Goal: Task Accomplishment & Management: Complete application form

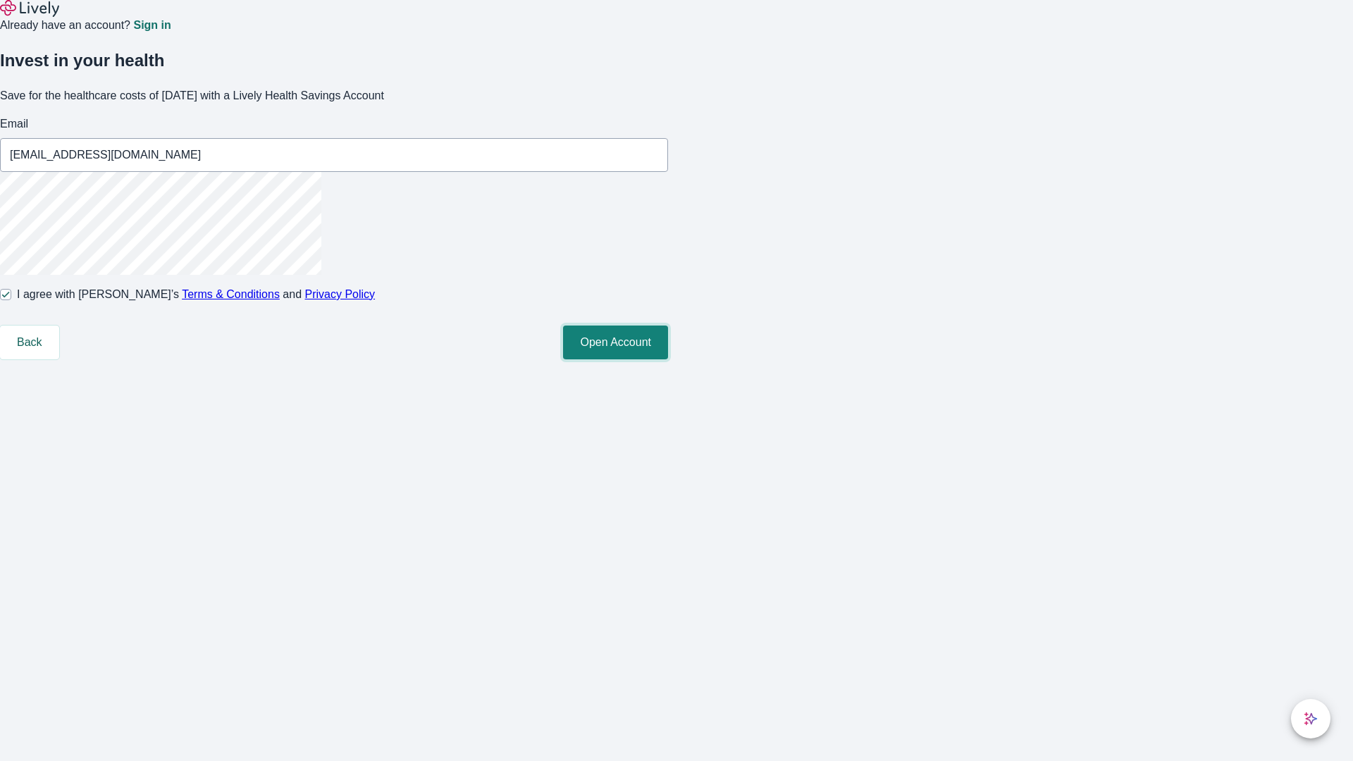
click at [668, 359] on button "Open Account" at bounding box center [615, 343] width 105 height 34
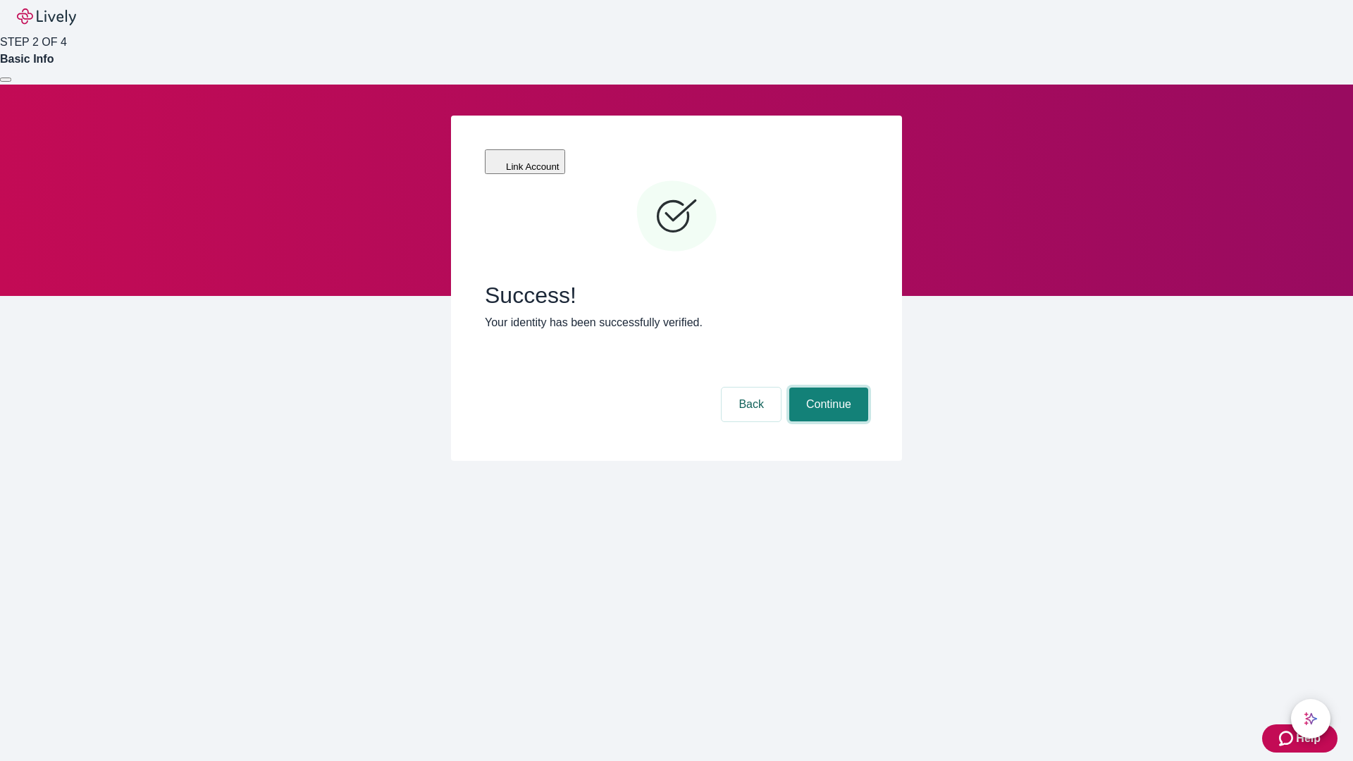
click at [827, 388] on button "Continue" at bounding box center [828, 405] width 79 height 34
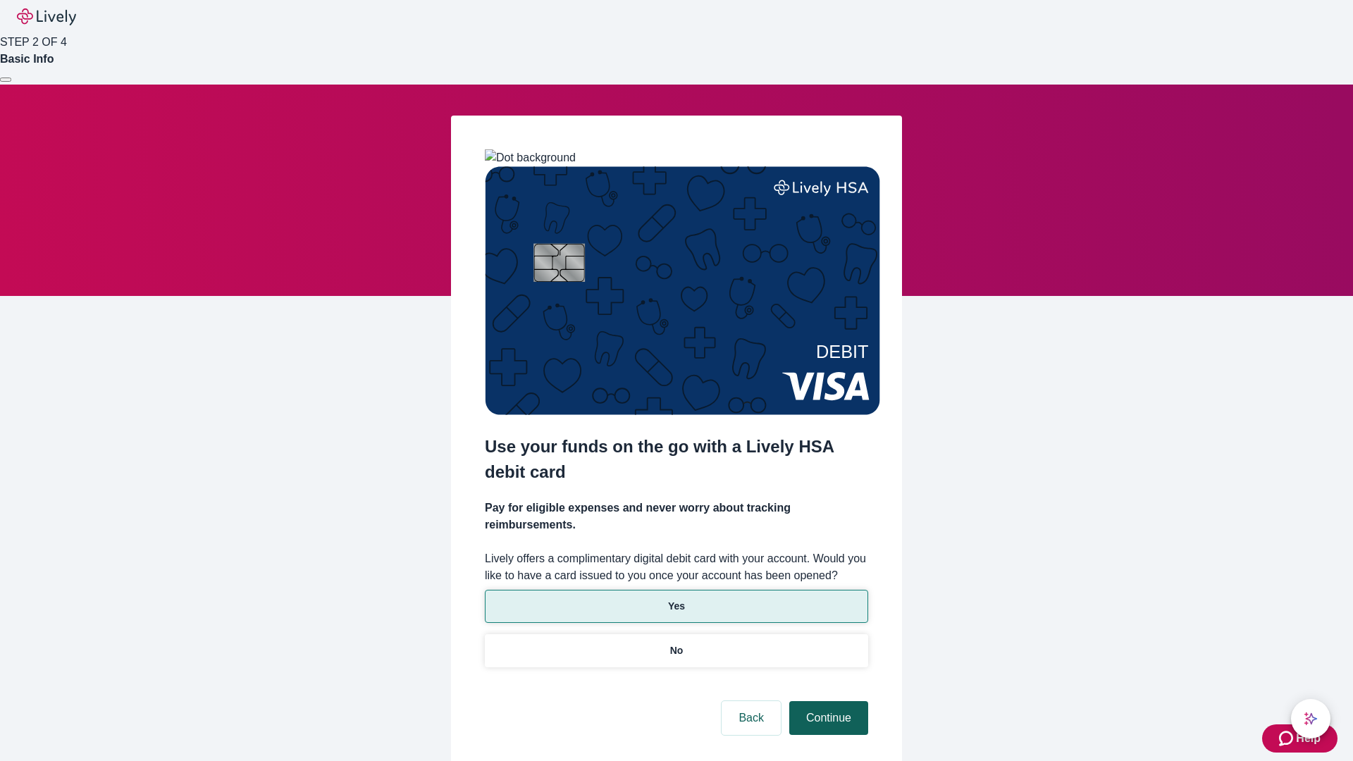
click at [676, 599] on p "Yes" at bounding box center [676, 606] width 17 height 15
click at [827, 701] on button "Continue" at bounding box center [828, 718] width 79 height 34
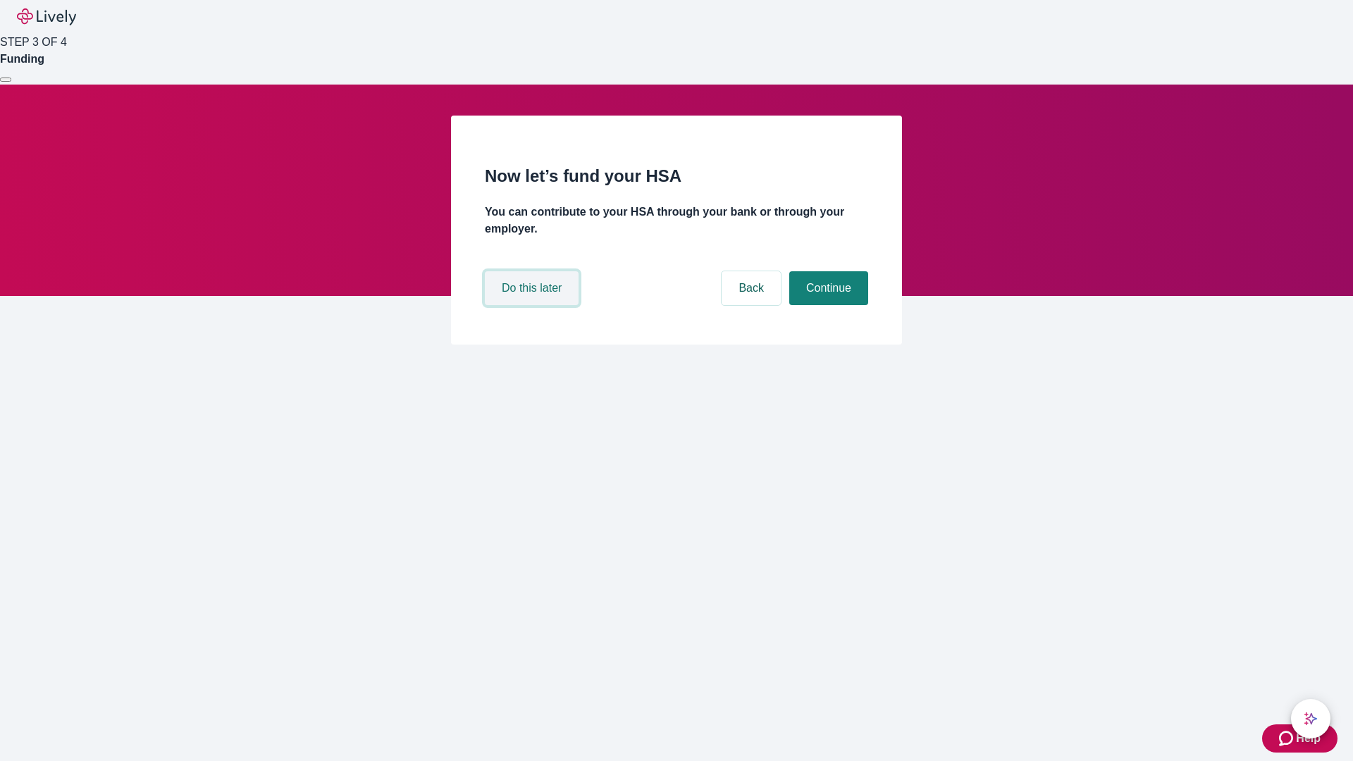
click at [533, 305] on button "Do this later" at bounding box center [532, 288] width 94 height 34
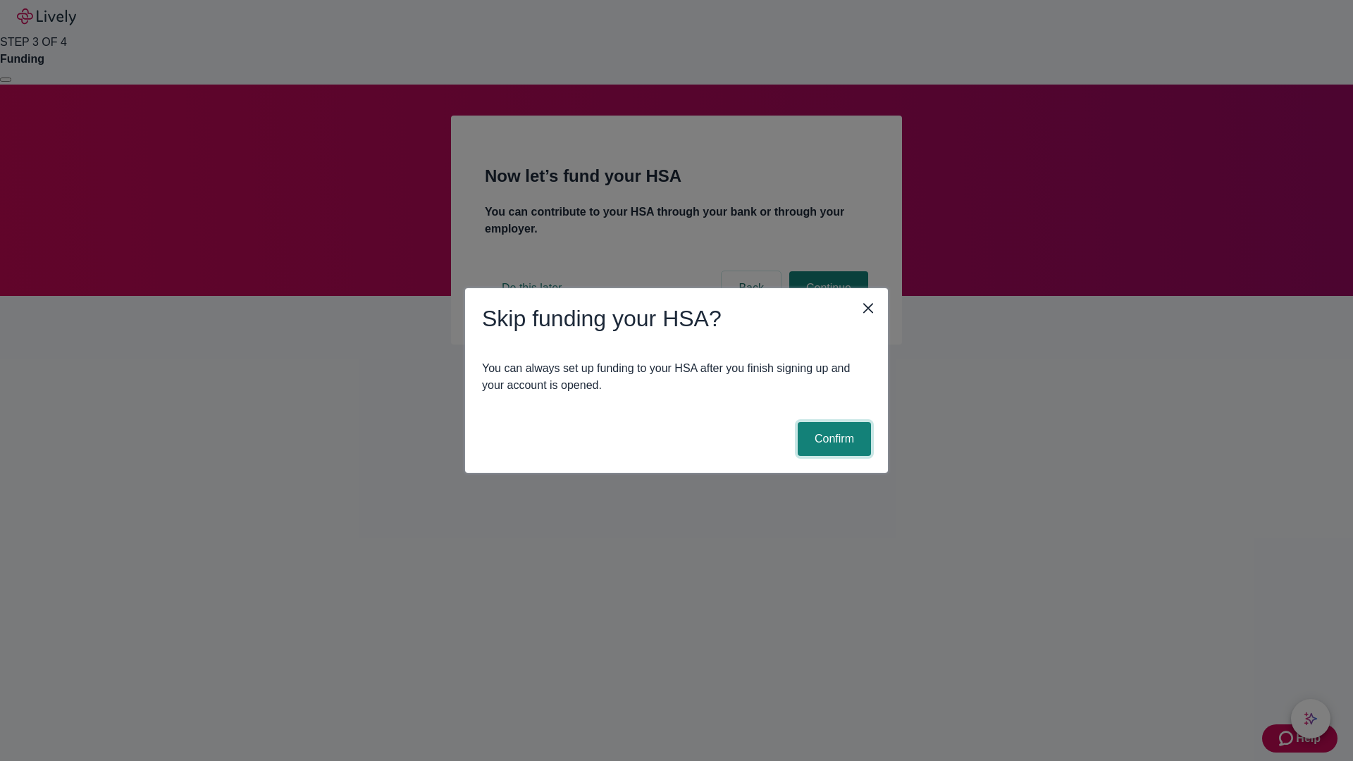
click at [832, 439] on button "Confirm" at bounding box center [834, 439] width 73 height 34
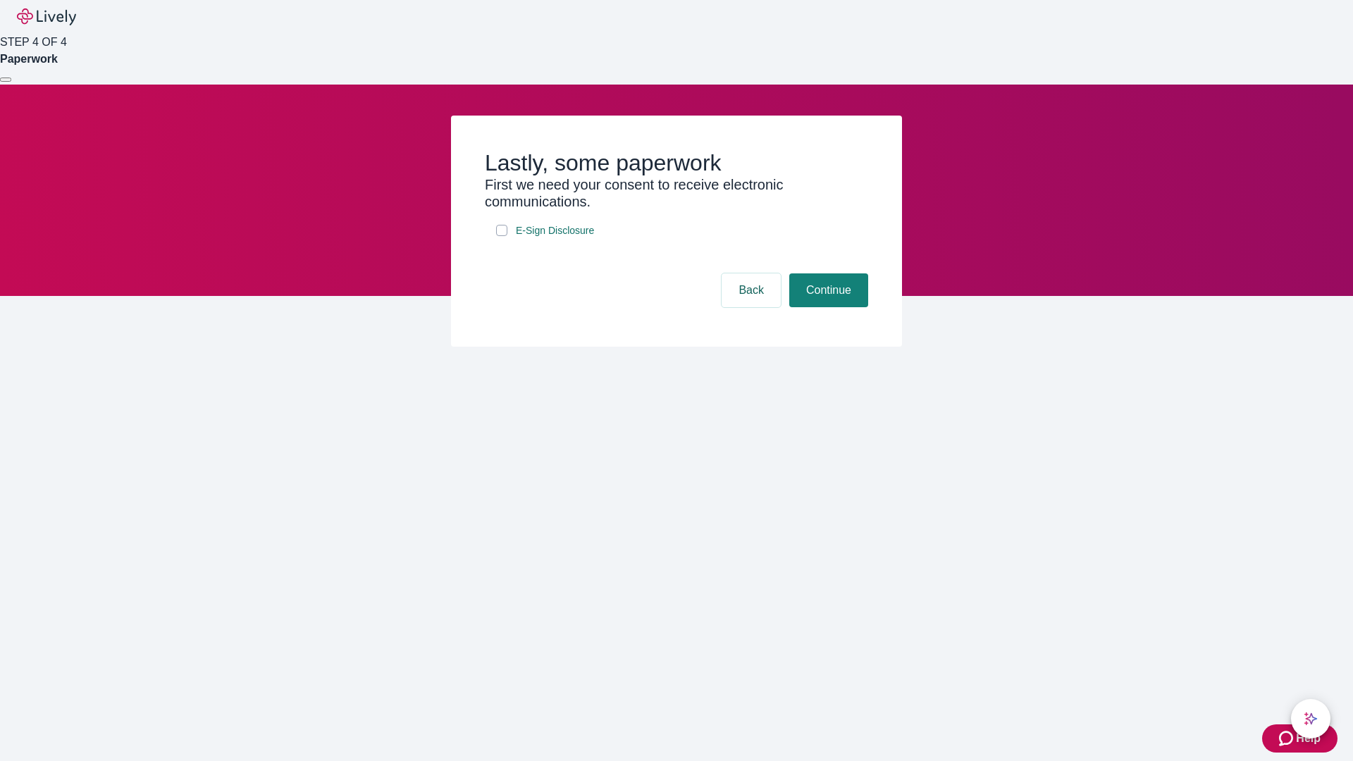
click at [502, 236] on input "E-Sign Disclosure" at bounding box center [501, 230] width 11 height 11
checkbox input "true"
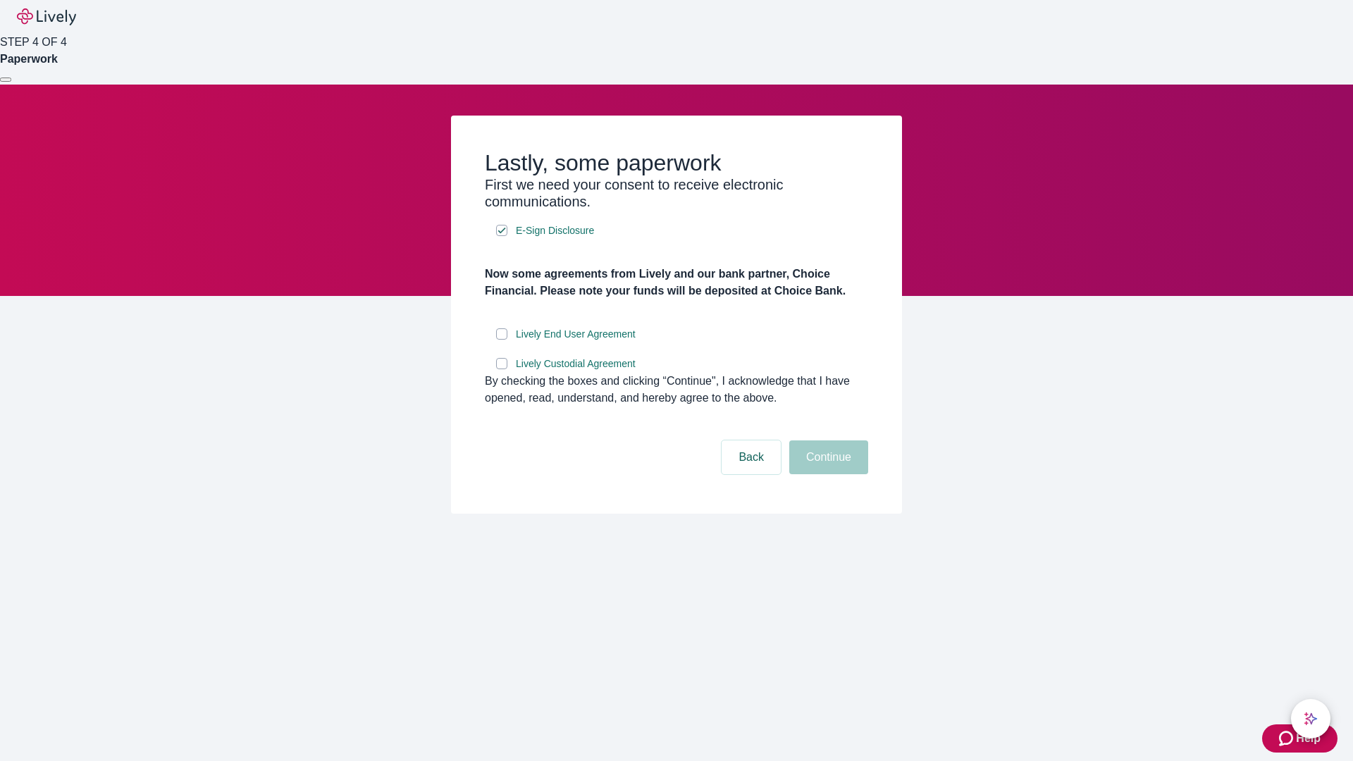
click at [502, 340] on input "Lively End User Agreement" at bounding box center [501, 333] width 11 height 11
checkbox input "true"
click at [502, 369] on input "Lively Custodial Agreement" at bounding box center [501, 363] width 11 height 11
checkbox input "true"
click at [827, 474] on button "Continue" at bounding box center [828, 457] width 79 height 34
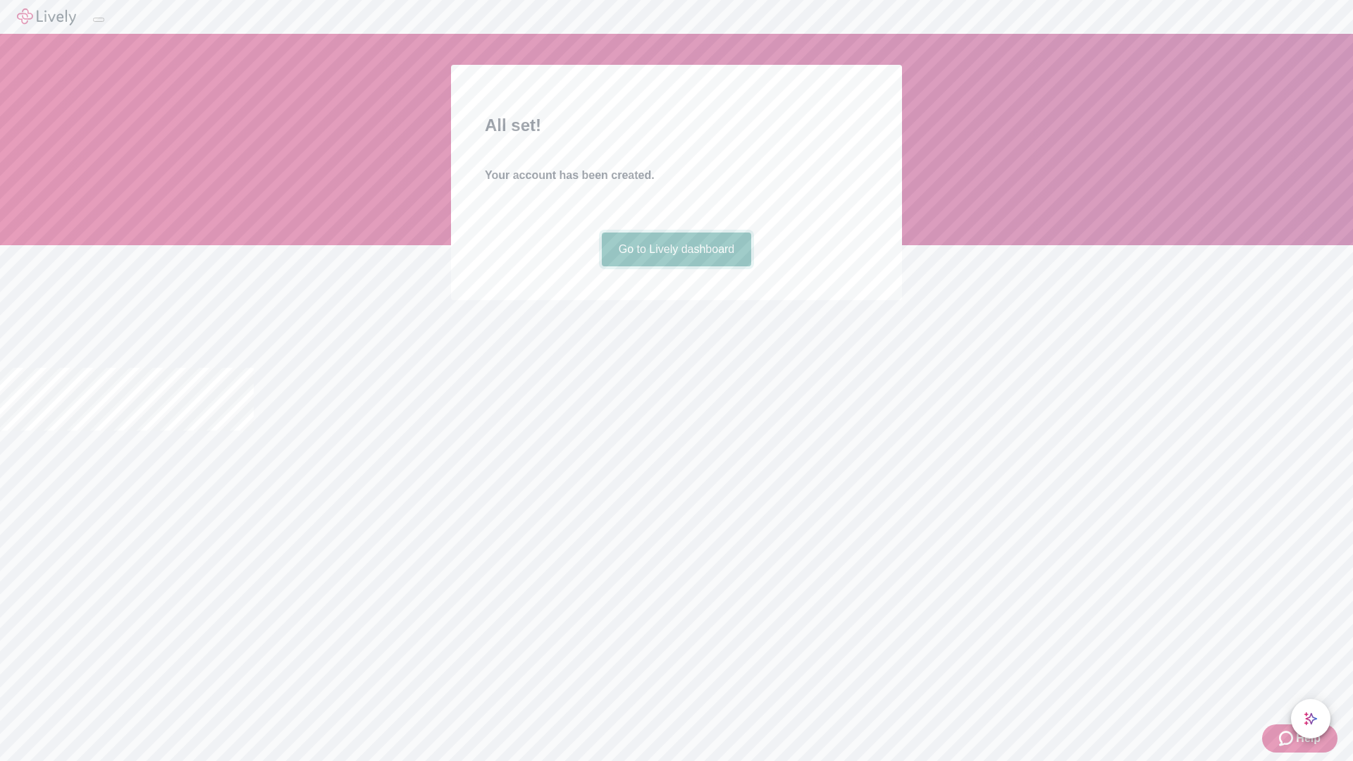
click at [676, 266] on link "Go to Lively dashboard" at bounding box center [677, 250] width 150 height 34
